Goal: Transaction & Acquisition: Purchase product/service

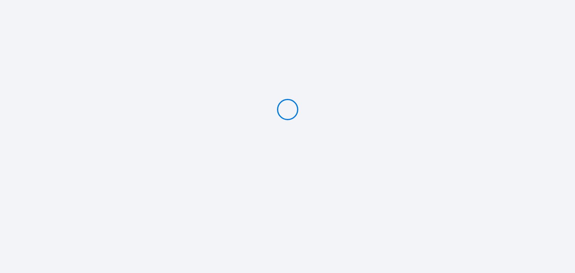
type input "Deposit 300 €"
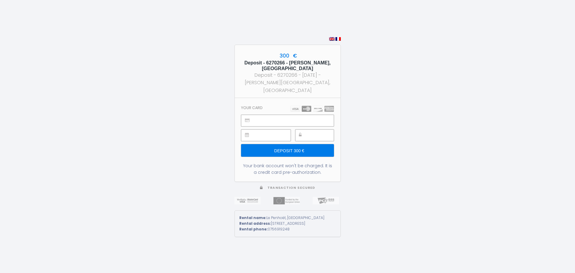
click at [283, 146] on input "Deposit 300 €" at bounding box center [287, 150] width 92 height 13
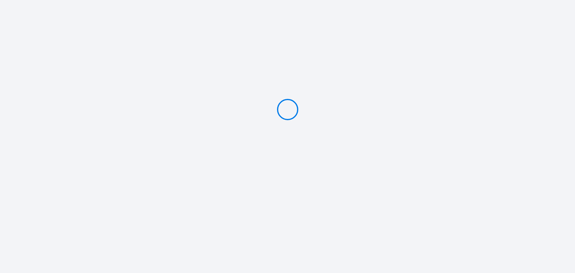
type input "Deposit 300 €"
